Goal: Task Accomplishment & Management: Use online tool/utility

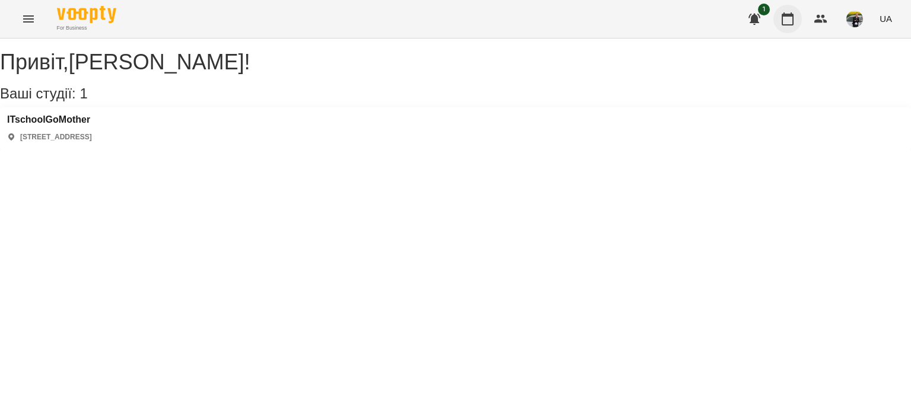
click at [790, 14] on icon "button" at bounding box center [787, 19] width 14 height 14
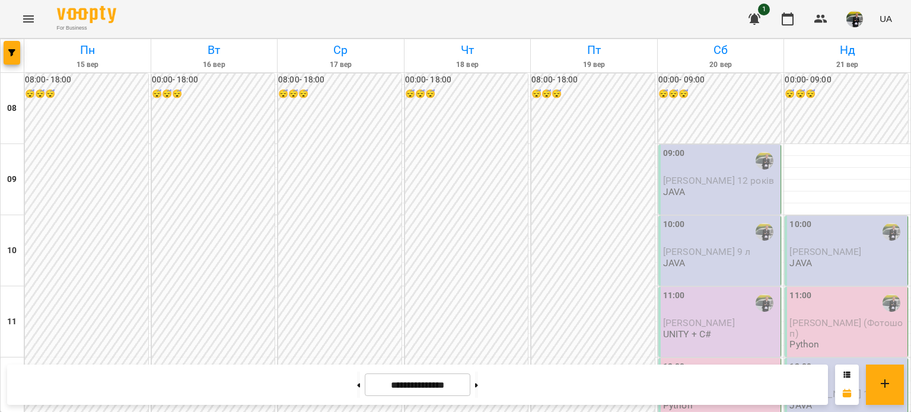
scroll to position [771, 0]
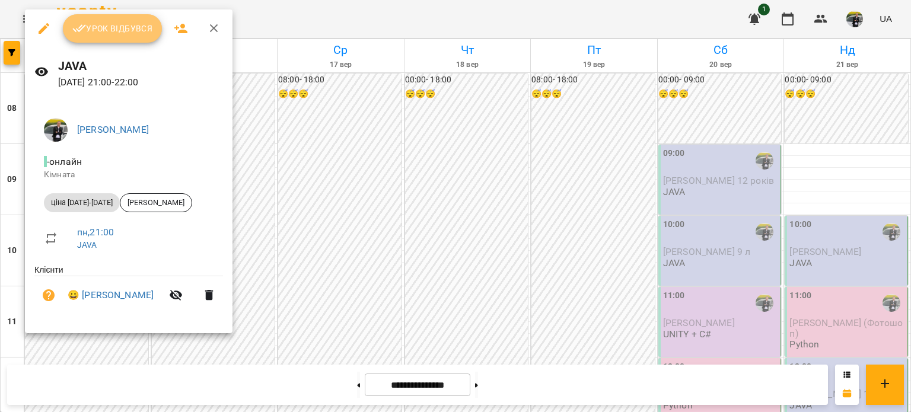
click at [100, 41] on button "Урок відбувся" at bounding box center [113, 28] width 100 height 28
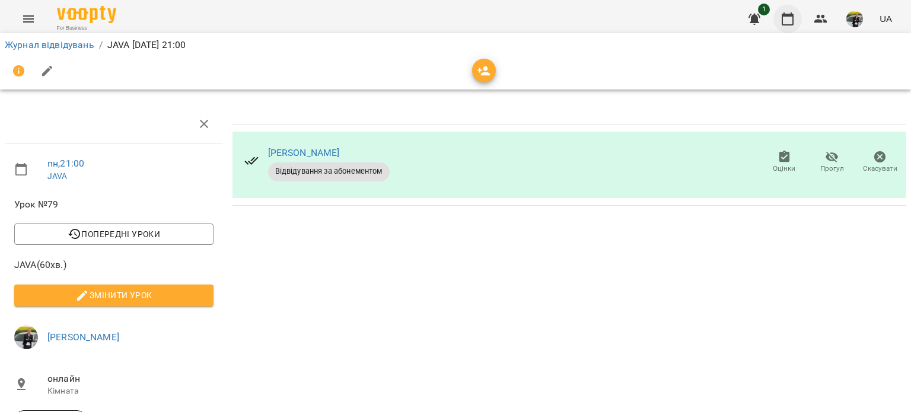
click at [791, 18] on icon "button" at bounding box center [787, 19] width 14 height 14
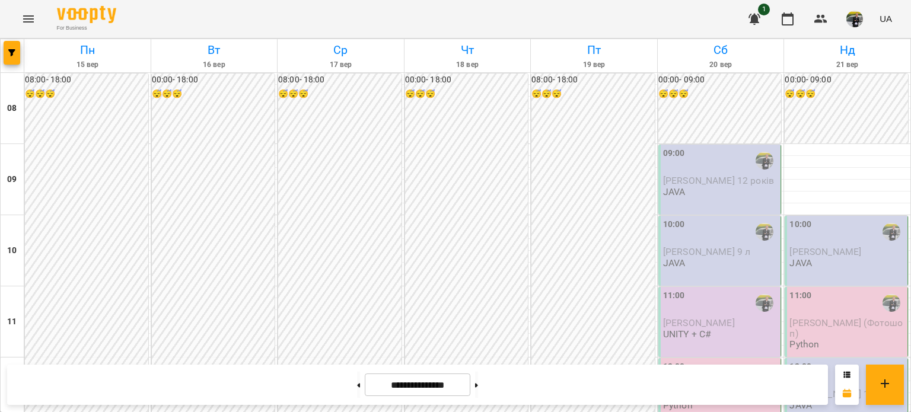
scroll to position [711, 0]
click at [861, 16] on img "button" at bounding box center [854, 19] width 17 height 17
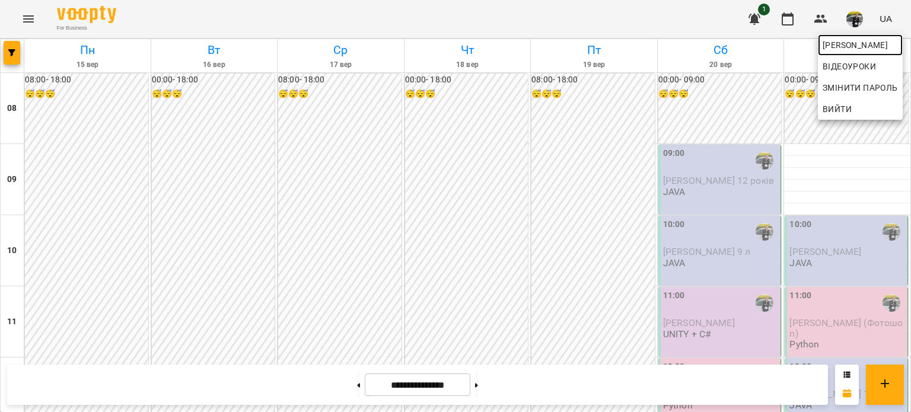
click at [826, 48] on span "[PERSON_NAME]" at bounding box center [859, 45] width 75 height 14
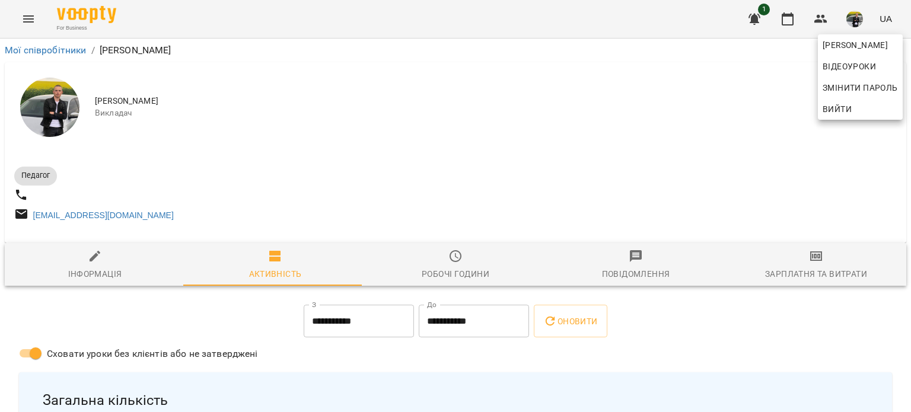
drag, startPoint x: 796, startPoint y: 244, endPoint x: 802, endPoint y: 250, distance: 9.2
click at [798, 244] on div at bounding box center [455, 206] width 911 height 412
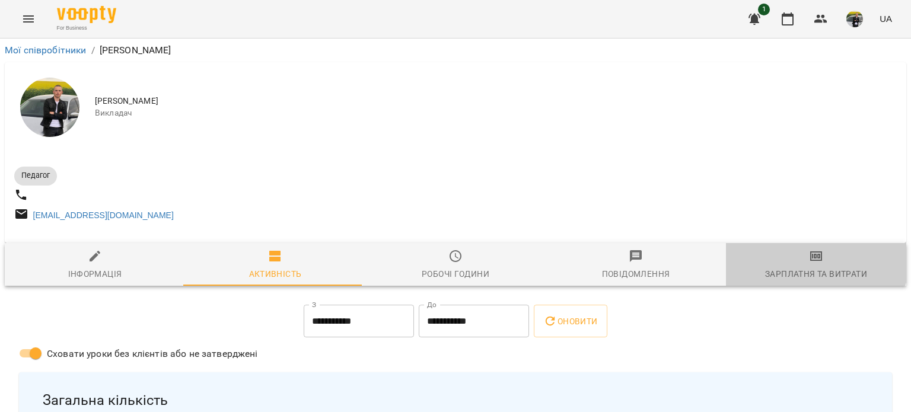
click at [810, 257] on icon "button" at bounding box center [816, 255] width 12 height 9
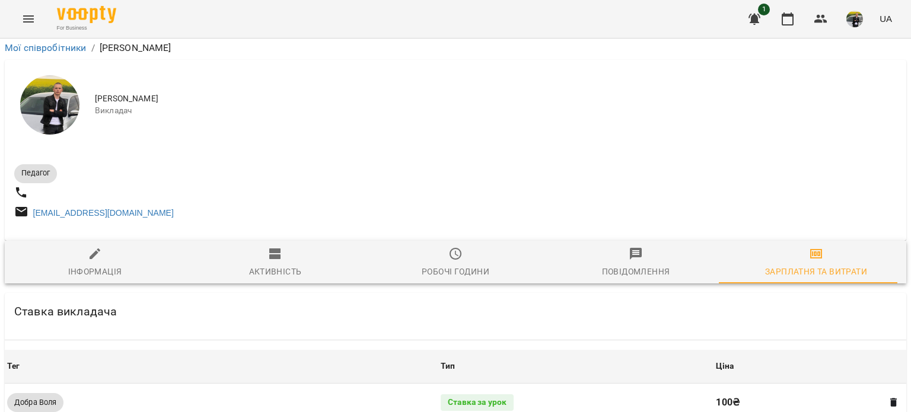
scroll to position [474, 0]
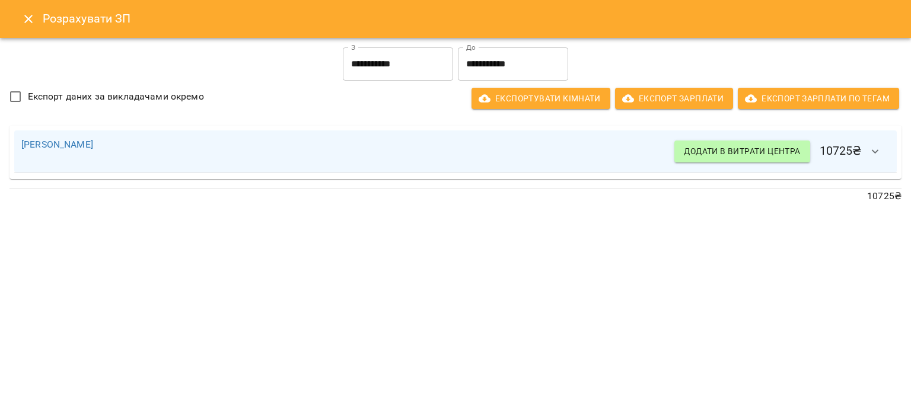
click at [406, 71] on input "**********" at bounding box center [398, 63] width 110 height 33
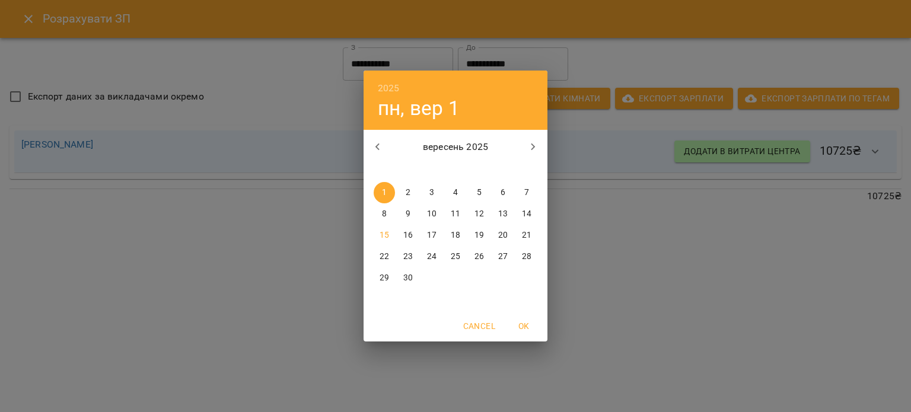
click at [507, 213] on p "13" at bounding box center [502, 214] width 9 height 12
type input "**********"
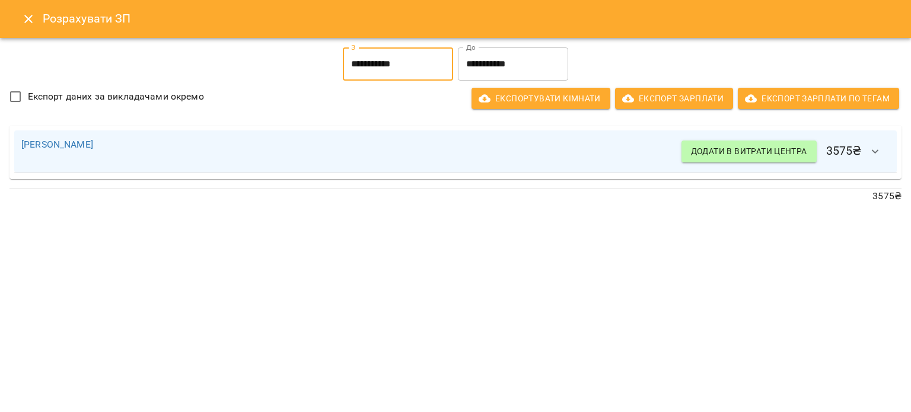
click at [21, 23] on icon "Close" at bounding box center [28, 19] width 14 height 14
